Goal: Task Accomplishment & Management: Use online tool/utility

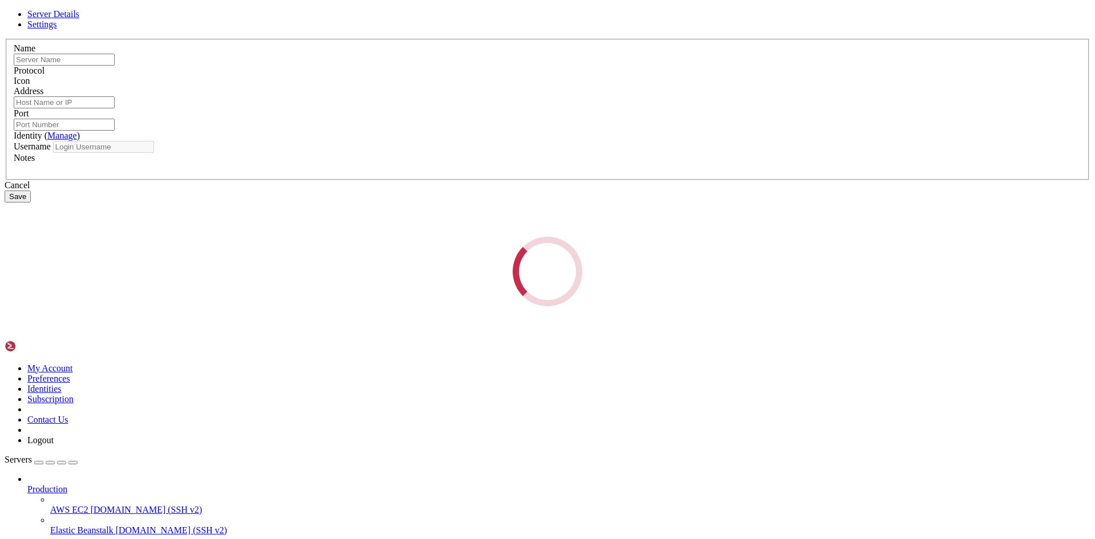
type input "[DOMAIN_NAME]"
type input "[TECHNICAL_ID]"
type input "22"
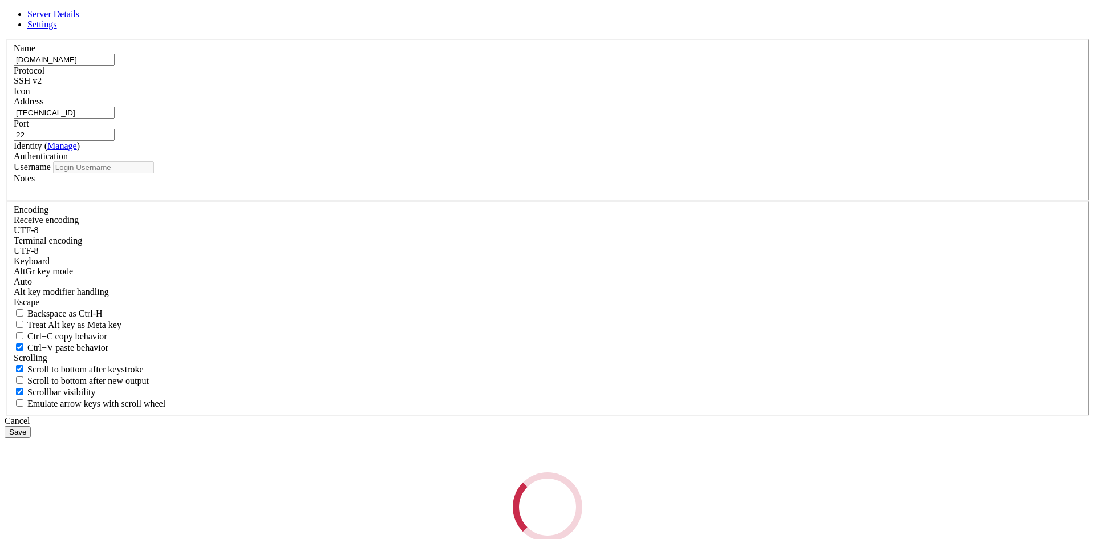
type input "root"
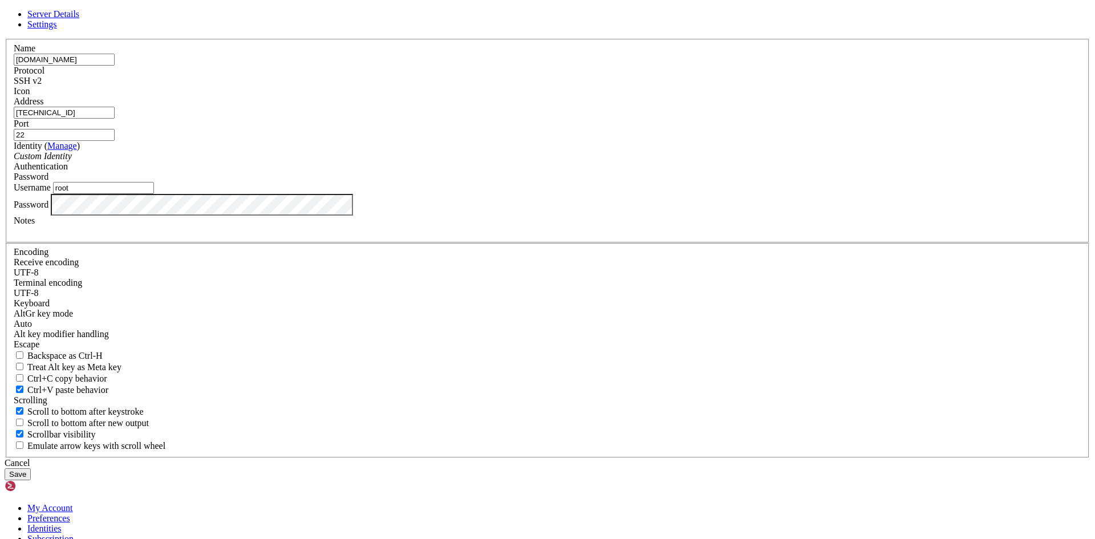
click at [31, 468] on button "Save" at bounding box center [18, 474] width 26 height 12
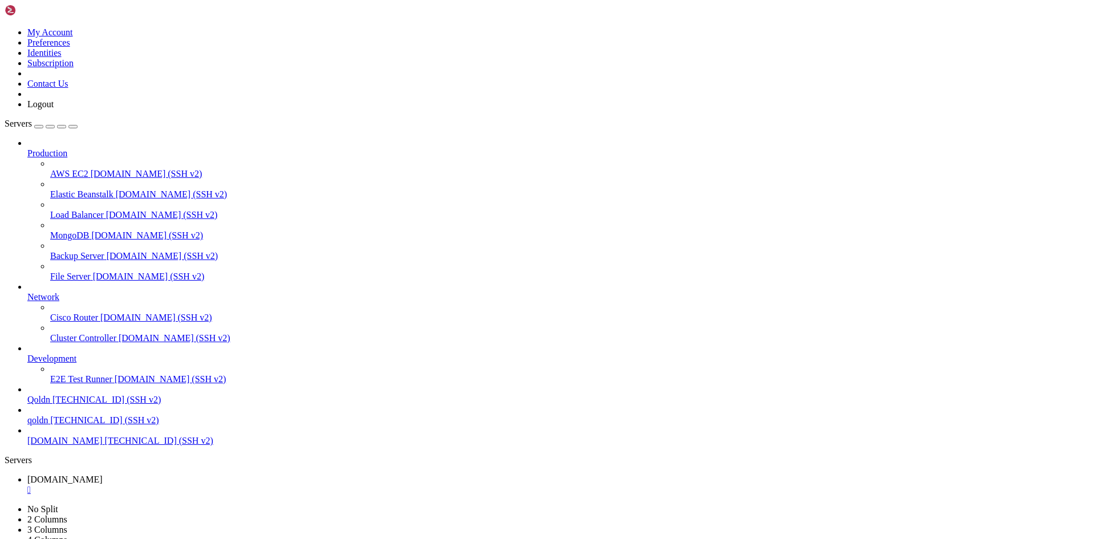
drag, startPoint x: 153, startPoint y: 997, endPoint x: 224, endPoint y: 999, distance: 70.7
copy x-row "sudo apt update"
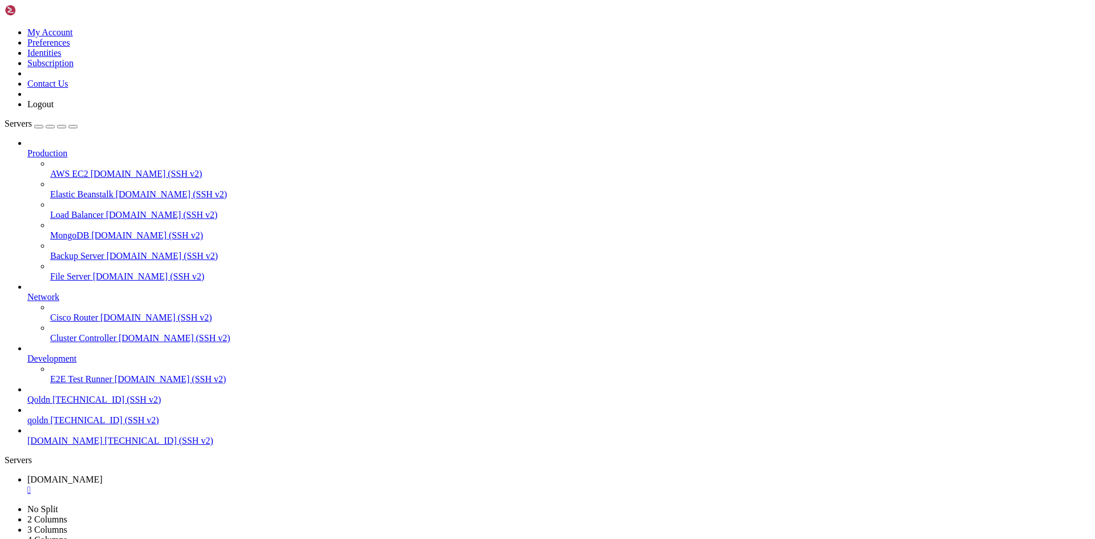
drag, startPoint x: 11, startPoint y: 880, endPoint x: 325, endPoint y: 1128, distance: 400.4
copy div "root @ Ubuntu-2204-jammy-amd64-base ~ # cd ecommerce_platform/frontend npm inst…"
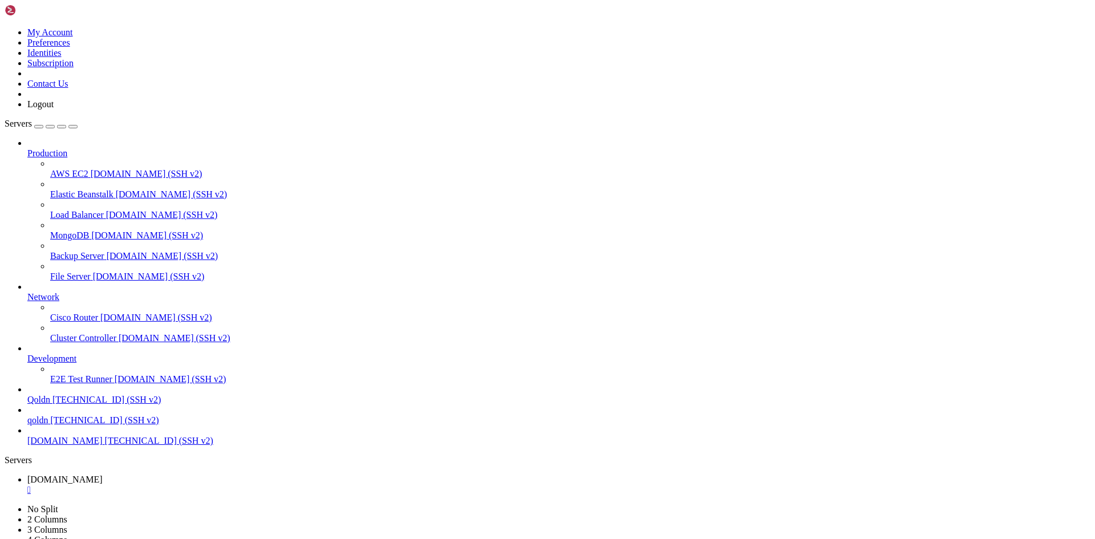
drag, startPoint x: 473, startPoint y: 1188, endPoint x: 322, endPoint y: 1134, distance: 159.8
drag, startPoint x: 10, startPoint y: 1072, endPoint x: 88, endPoint y: 1129, distance: 96.4
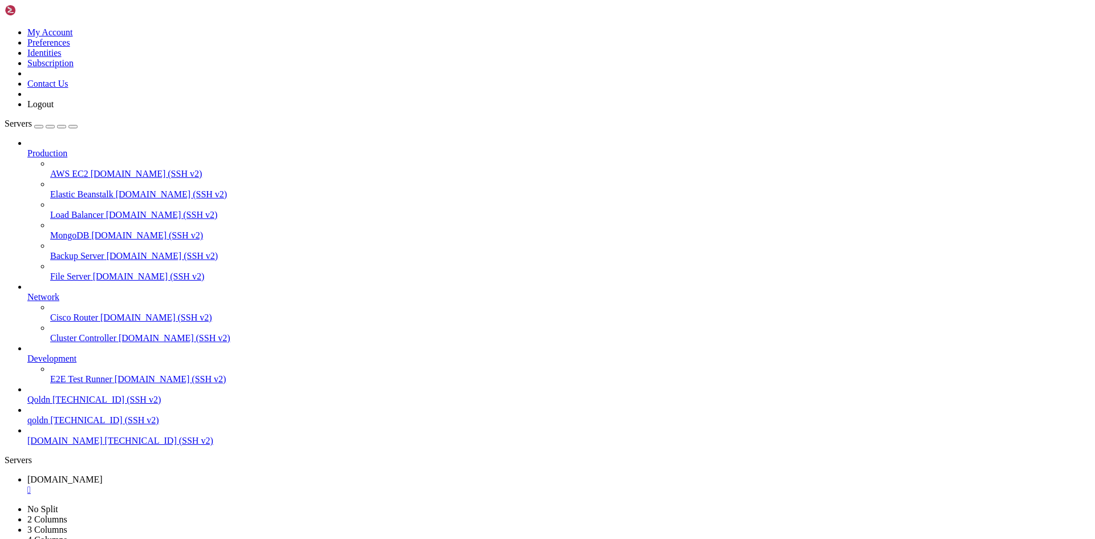
copy div "root @ Ubuntu-2204-jammy-amd64-base ~/ecommerce_platform/backend # nest new . ⚡…"
drag, startPoint x: 18, startPoint y: 1084, endPoint x: 349, endPoint y: 1130, distance: 334.5
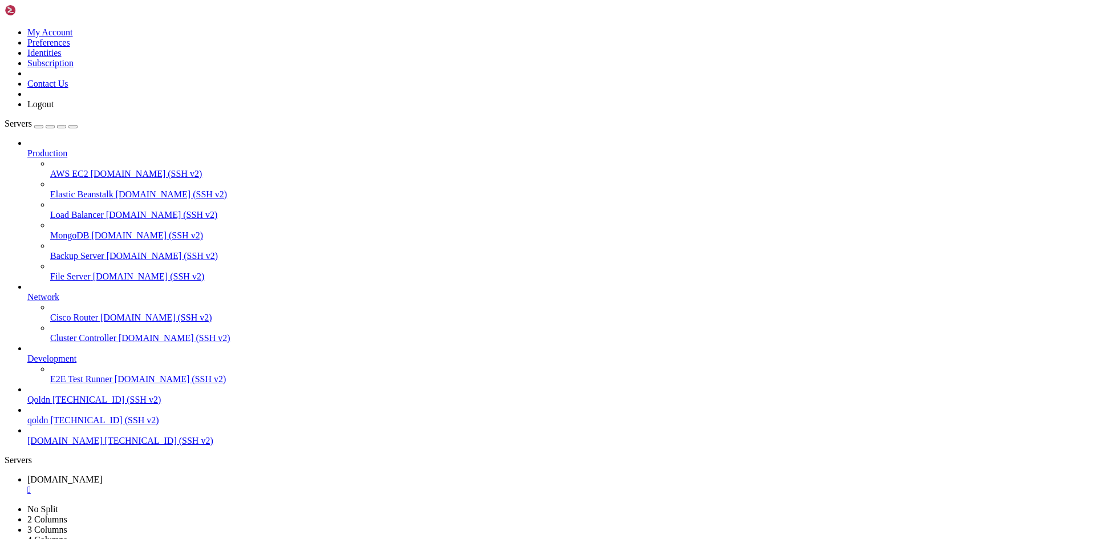
copy div "Which package manager would you ❤️ to use? npm Error: A merge conflicted on pat…"
drag, startPoint x: 91, startPoint y: 998, endPoint x: 131, endPoint y: 1017, distance: 43.6
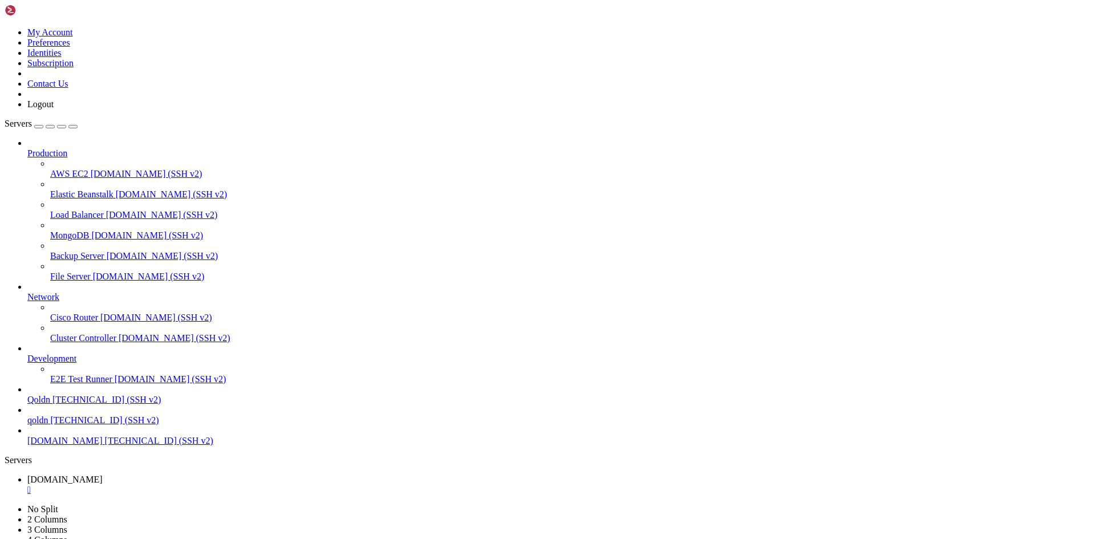
drag, startPoint x: 10, startPoint y: 724, endPoint x: 364, endPoint y: 980, distance: 437.4
copy div "[Nest] 34322 - [DATE] 9:28:37 AM LOG [NestFactory] Starting Nest application...…"
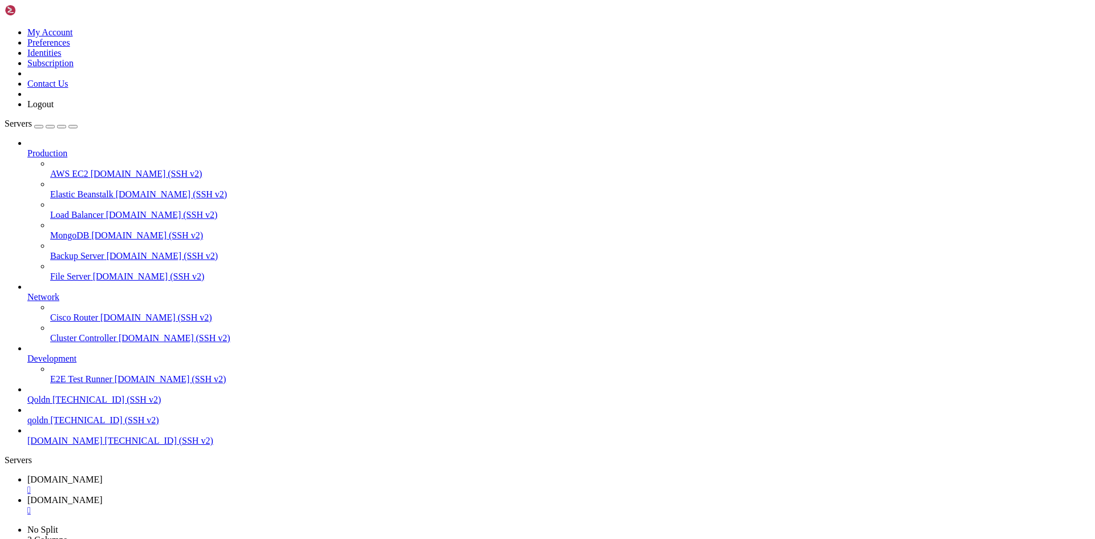
type input "/root/ecommerce_platform/backend/src"
drag, startPoint x: 171, startPoint y: 58, endPoint x: 281, endPoint y: 143, distance: 139.1
paste textarea
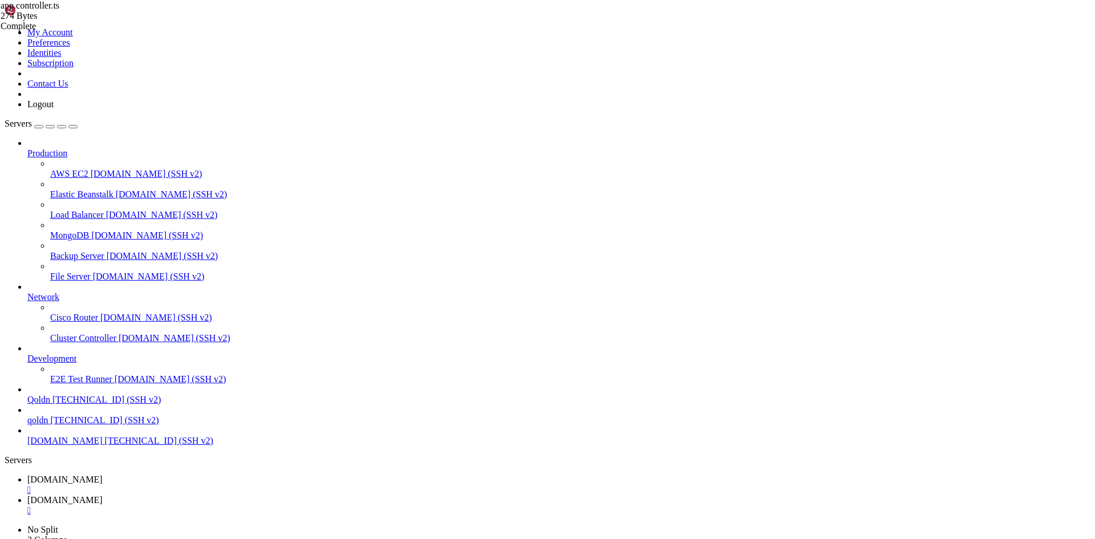
type textarea "}"
click at [103, 474] on span "[DOMAIN_NAME]" at bounding box center [64, 479] width 75 height 10
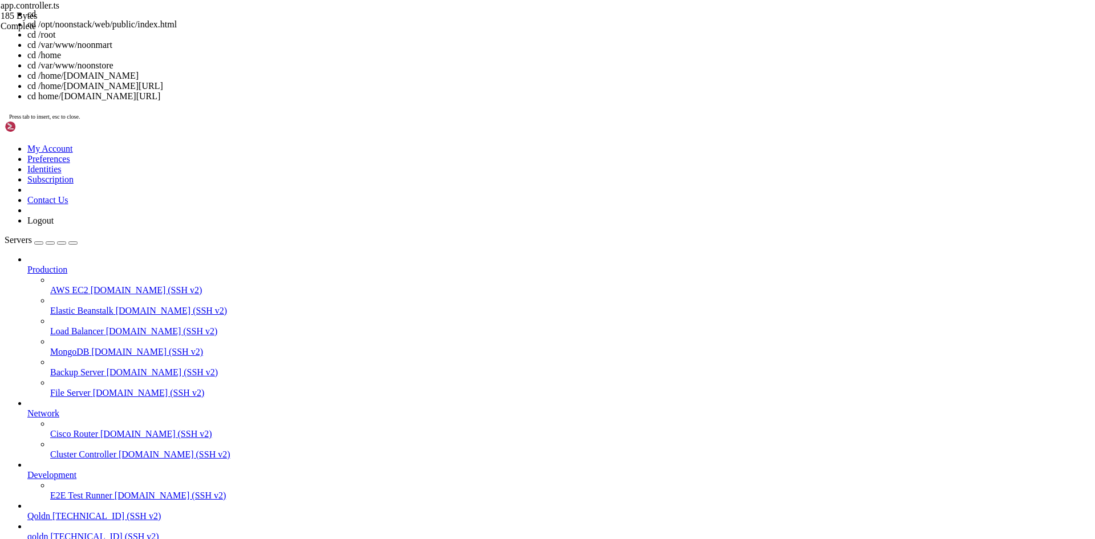
scroll to position [68, 0]
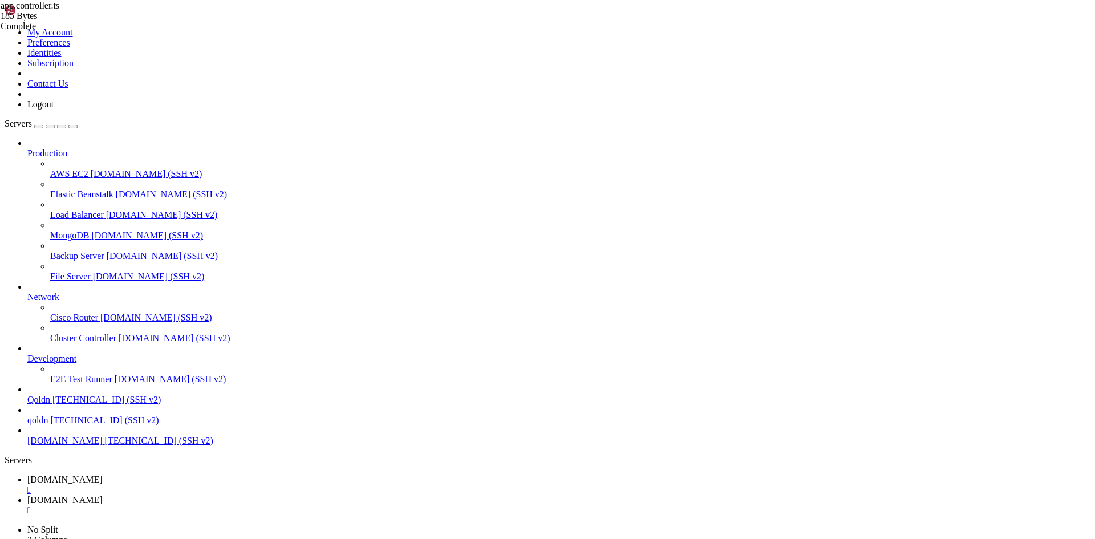
drag, startPoint x: 323, startPoint y: 1125, endPoint x: 536, endPoint y: 1126, distance: 212.2
drag, startPoint x: 507, startPoint y: 1118, endPoint x: 208, endPoint y: 1150, distance: 300.5
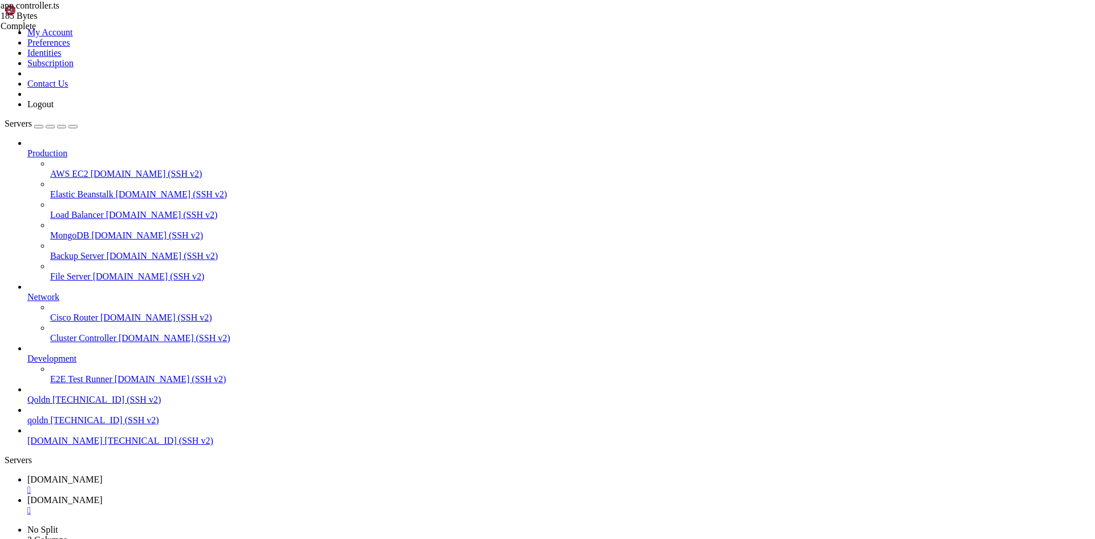
drag, startPoint x: 9, startPoint y: 1134, endPoint x: 222, endPoint y: 1146, distance: 213.1
drag, startPoint x: 9, startPoint y: 1143, endPoint x: 220, endPoint y: 1153, distance: 211.8
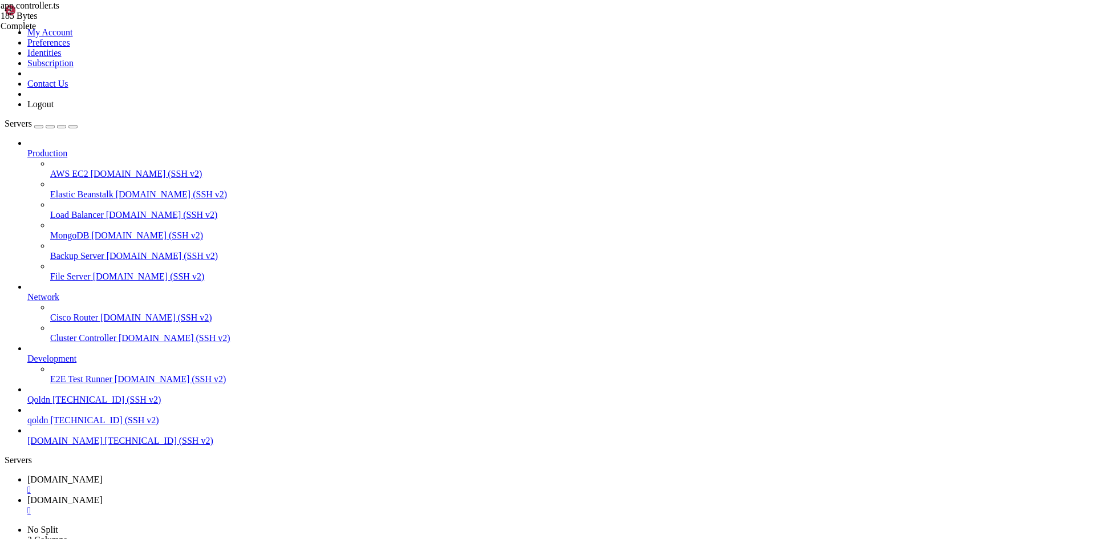
copy div "root @ Ubuntu-2204-jammy-amd64-base ~ # lsof -i :3000 root @ Ubuntu-2204-jammy-…"
drag, startPoint x: 10, startPoint y: 1027, endPoint x: 126, endPoint y: 1143, distance: 164.5
copy div "root @ Ubuntu-2204-jammy-amd64-base ~ # cd ~/ecommerce_platform/frontend npm ru…"
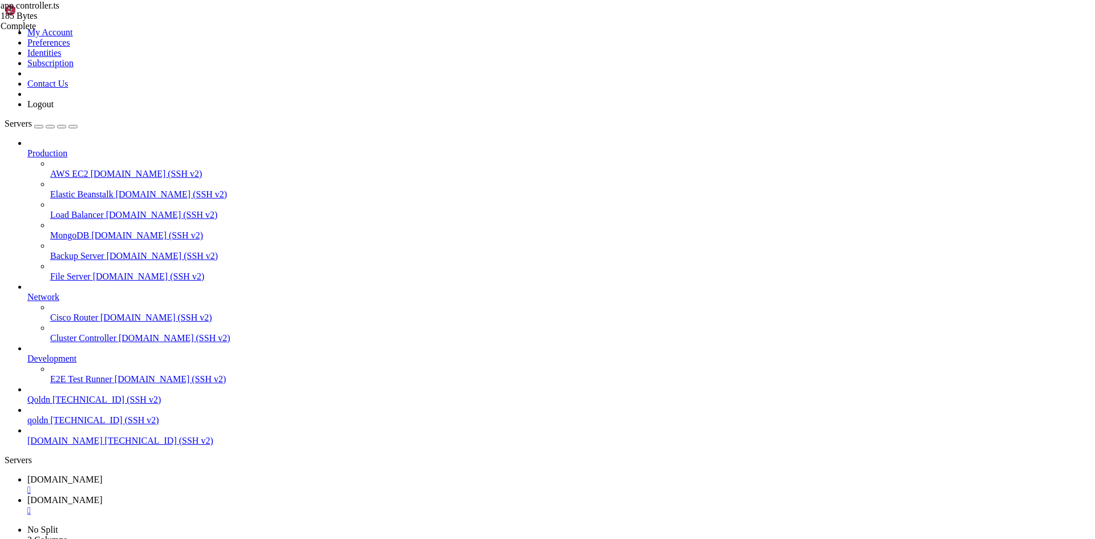
copy div "root @ Ubuntu-2204-jammy-amd64-base ~ # cd ~/ecommerce_platform/frontend npm ru…"
drag, startPoint x: 10, startPoint y: 968, endPoint x: 277, endPoint y: 1131, distance: 313.0
copy div "root @ Ubuntu-2204-jammy-amd64-base ~/ecommerce_platform/frontend # sudo ufw al…"
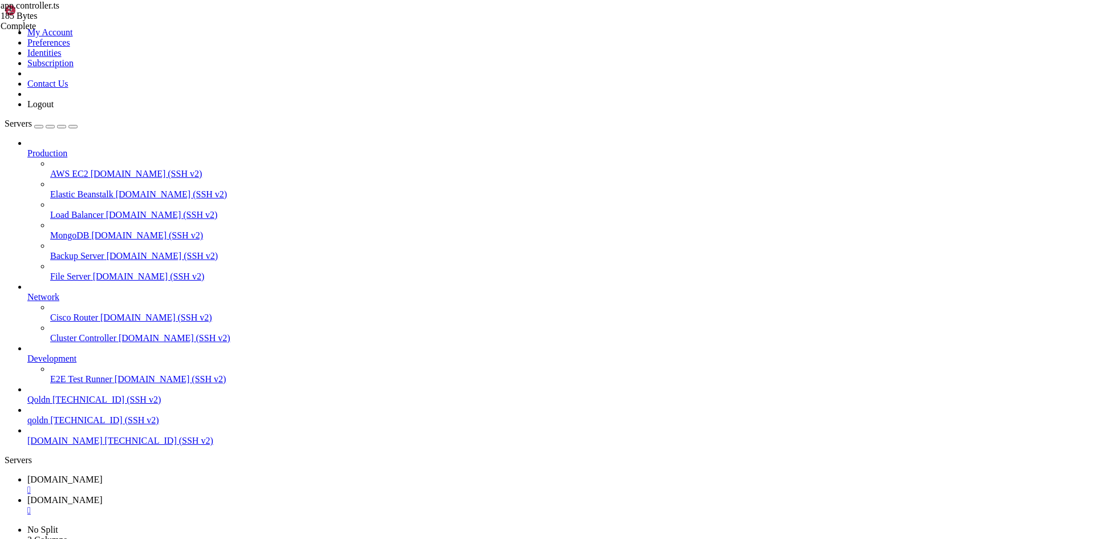
scroll to position [485, 0]
drag, startPoint x: 480, startPoint y: 1206, endPoint x: 329, endPoint y: 1153, distance: 159.8
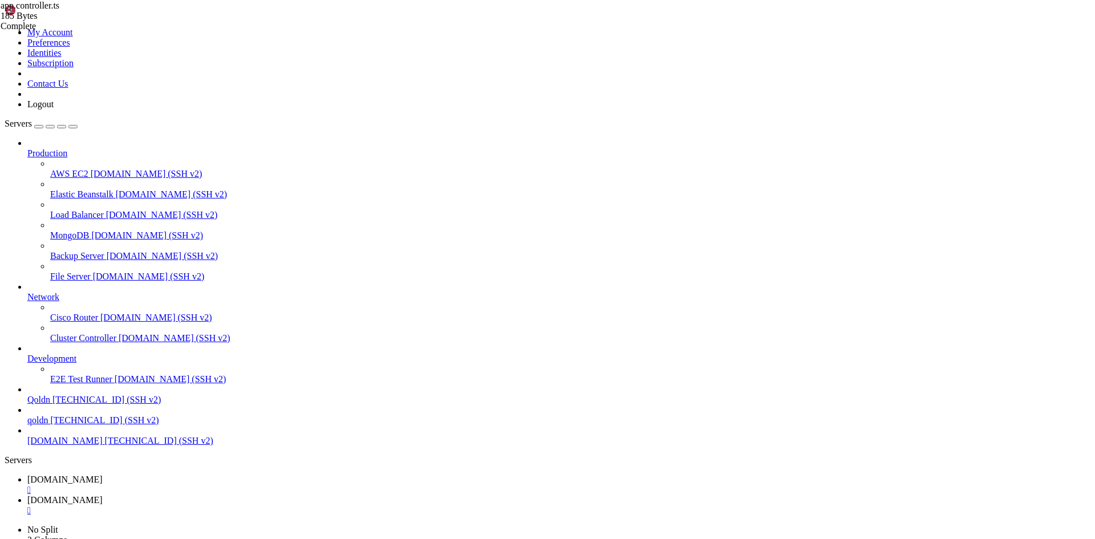
drag, startPoint x: 9, startPoint y: 705, endPoint x: 279, endPoint y: 831, distance: 297.7
copy div "[ 9:47:47 AM ] Starting compilation in watch mode... src/app.module.ts : 2 : 10…"
drag, startPoint x: 11, startPoint y: 704, endPoint x: 266, endPoint y: 846, distance: 292.3
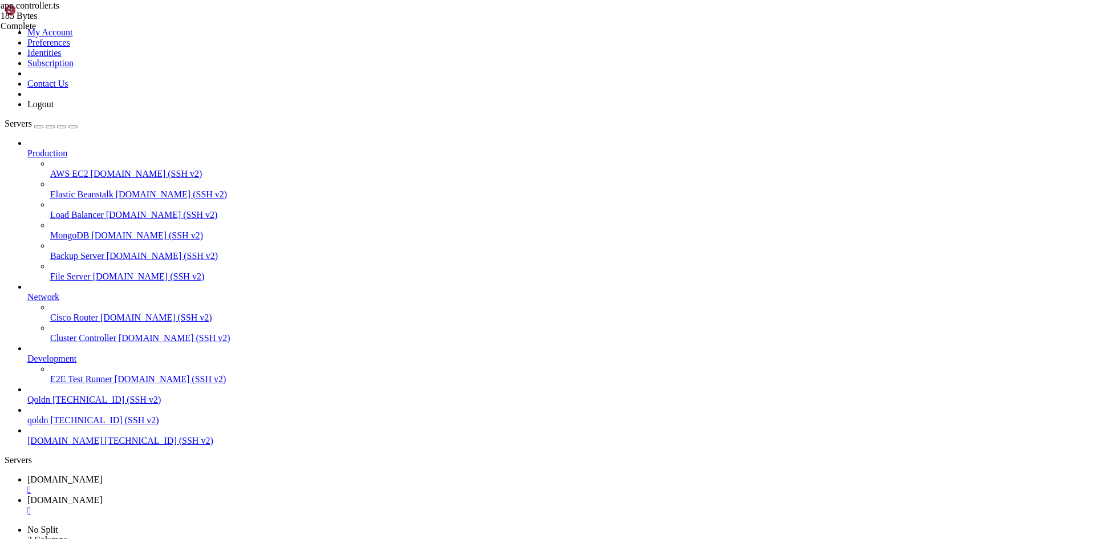
drag, startPoint x: 10, startPoint y: 705, endPoint x: 242, endPoint y: 991, distance: 367.8
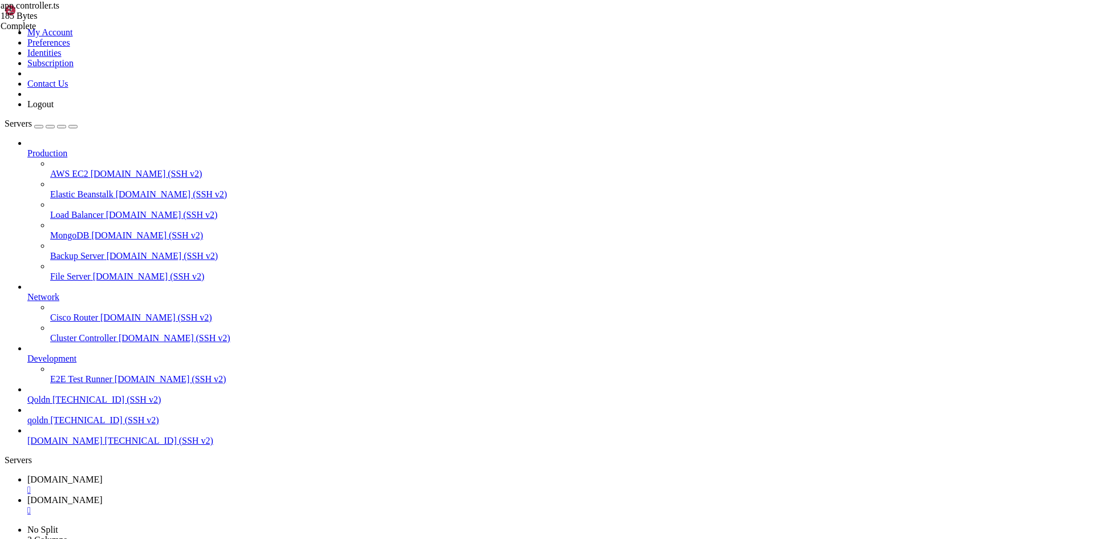
scroll to position [136, 0]
drag, startPoint x: 13, startPoint y: 873, endPoint x: 586, endPoint y: 907, distance: 574.2
copy div "oot @ Ubuntu-2204-jammy-amd64-base ~/ecommerce_platform/backend # lsof -i :4000…"
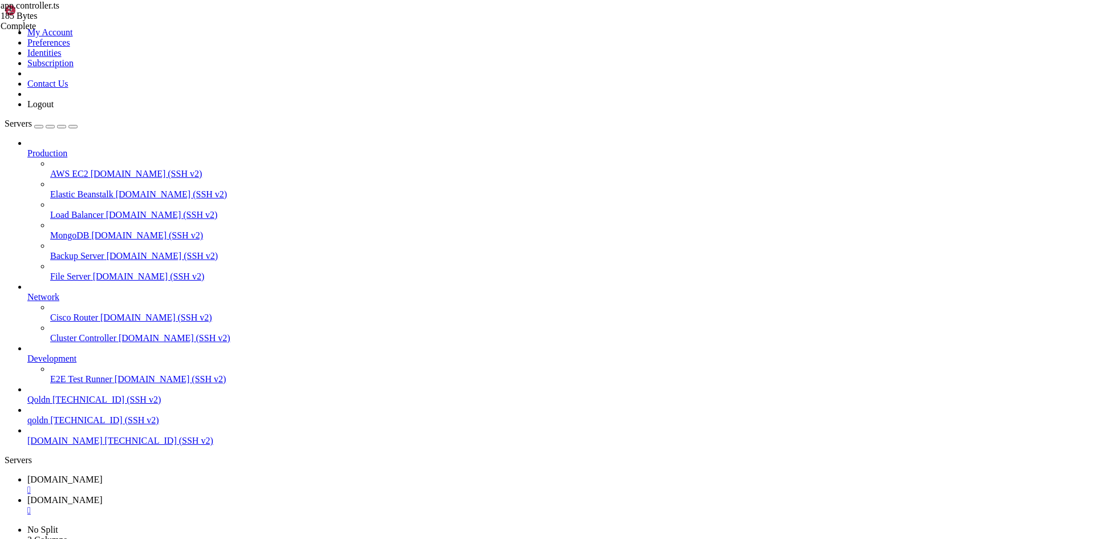
click at [103, 495] on span "[DOMAIN_NAME]" at bounding box center [64, 500] width 75 height 10
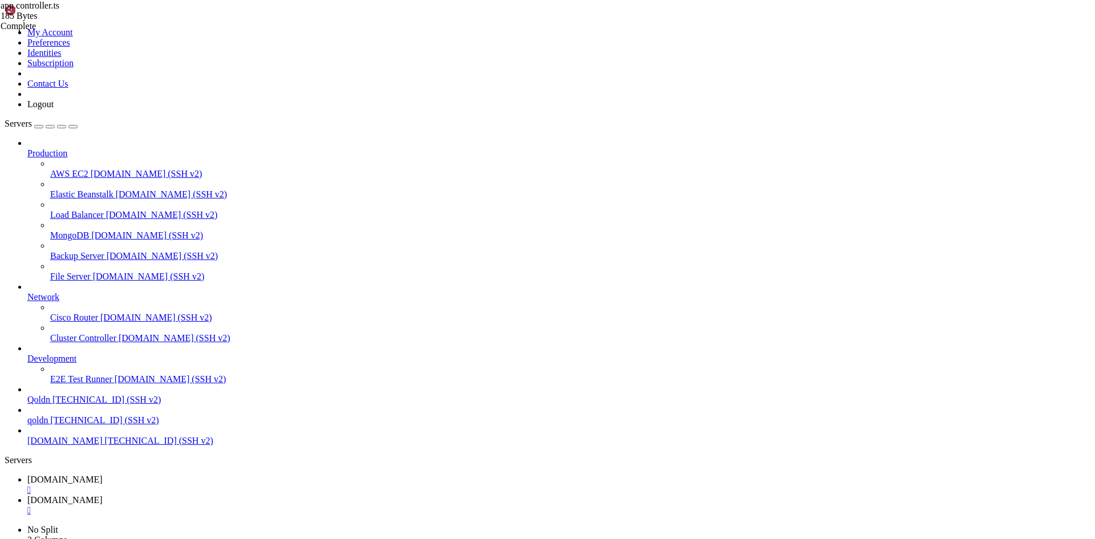
type input "/root/ecommerce_platform/backend/src/auth"
drag, startPoint x: 249, startPoint y: 115, endPoint x: 169, endPoint y: 57, distance: 98.0
type textarea "import { Controller } from '@nestjs/common';"
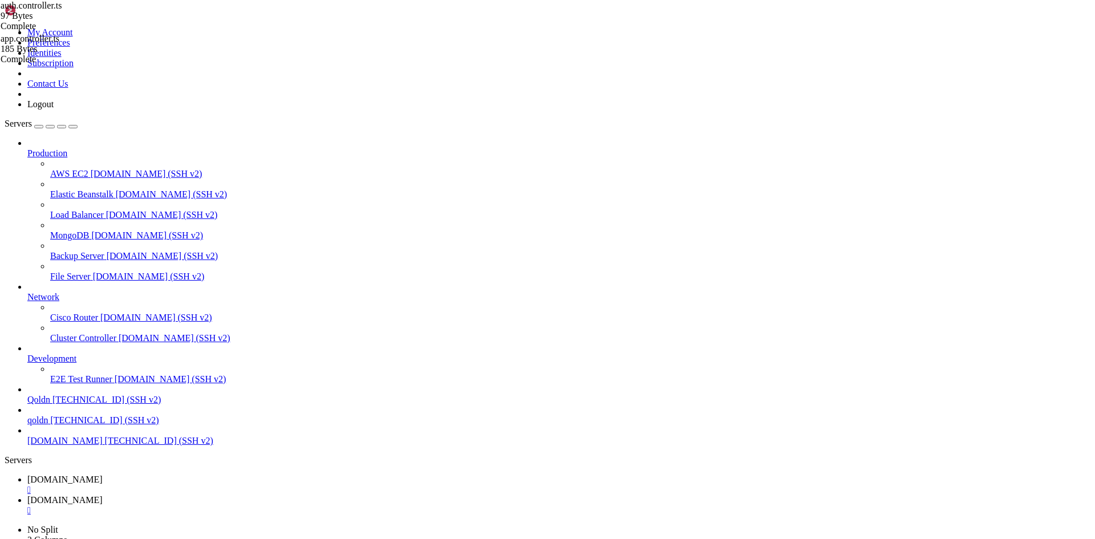
type textarea "export class AuthController {}"
paste textarea "}"
type textarea "}"
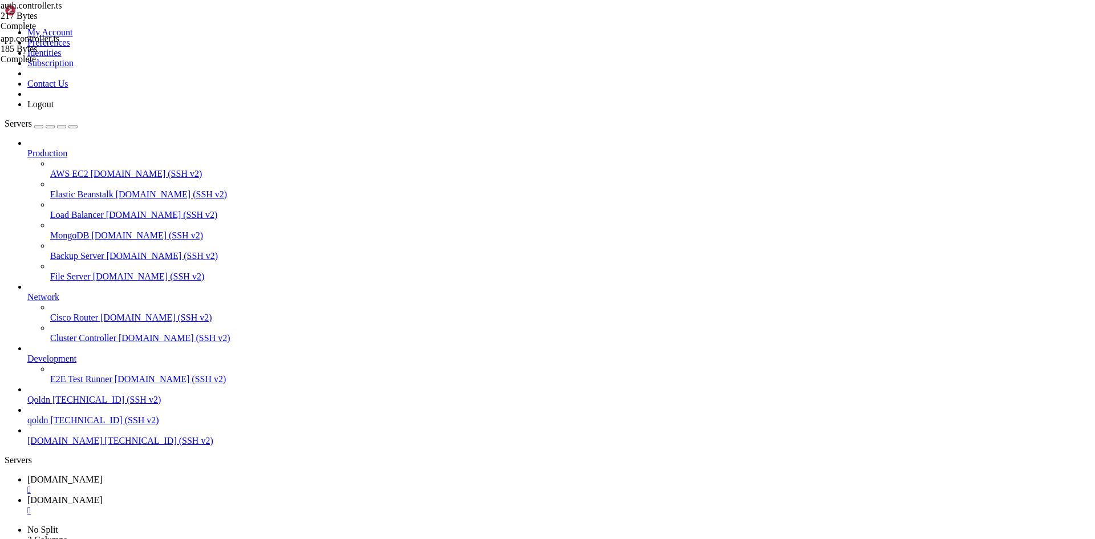
click at [103, 474] on span "[DOMAIN_NAME]" at bounding box center [64, 479] width 75 height 10
drag, startPoint x: 480, startPoint y: 1090, endPoint x: 328, endPoint y: 1032, distance: 162.3
drag, startPoint x: 10, startPoint y: 1037, endPoint x: 574, endPoint y: 1067, distance: 564.2
